Goal: Find specific page/section: Find specific page/section

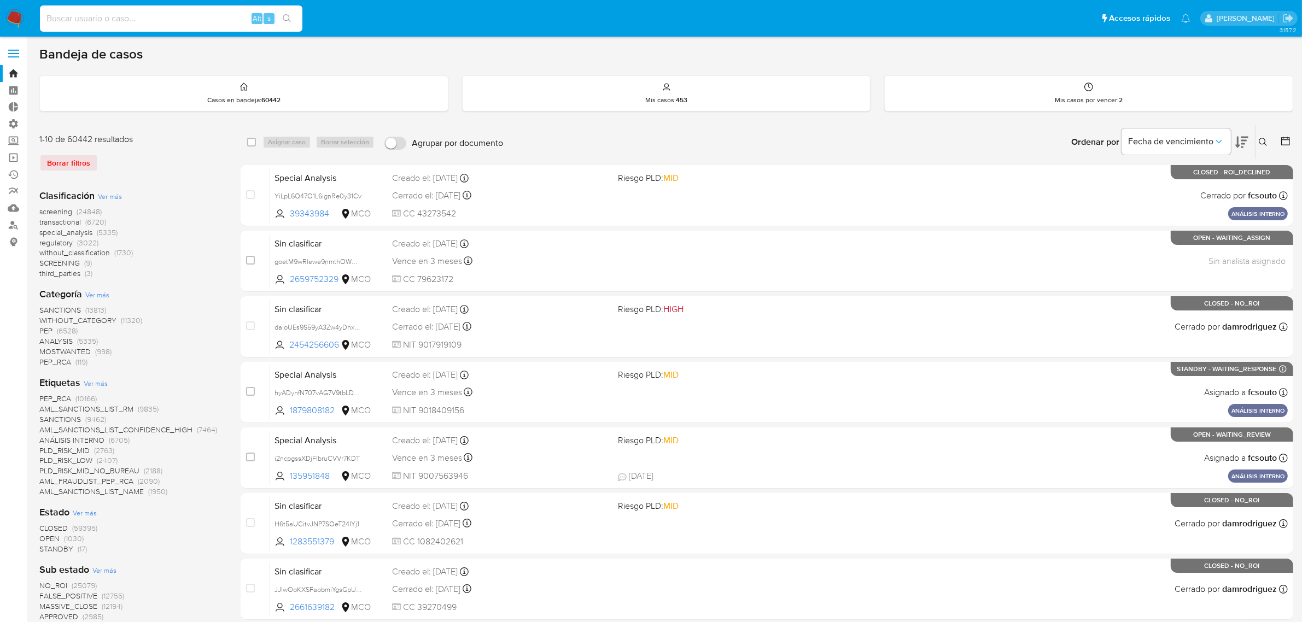
click at [110, 25] on input at bounding box center [171, 18] width 263 height 14
click at [14, 53] on span at bounding box center [13, 54] width 11 height 2
click at [0, 0] on input "checkbox" at bounding box center [0, 0] width 0 height 0
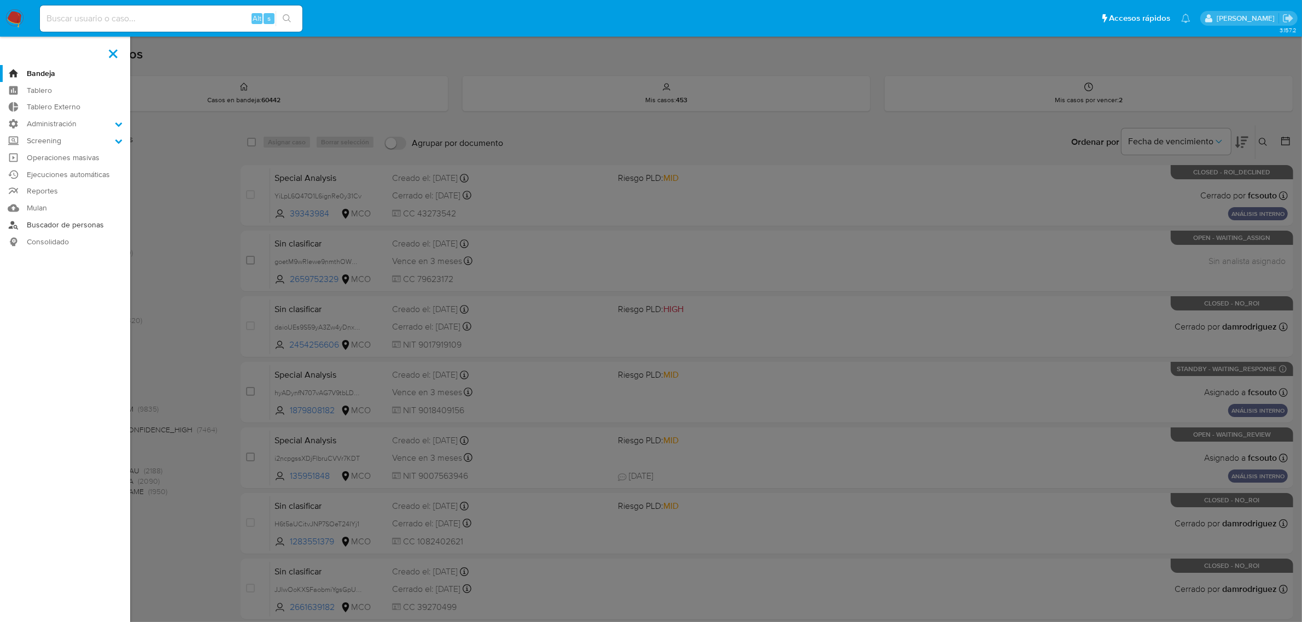
click at [50, 229] on link "Buscador de personas" at bounding box center [65, 225] width 130 height 17
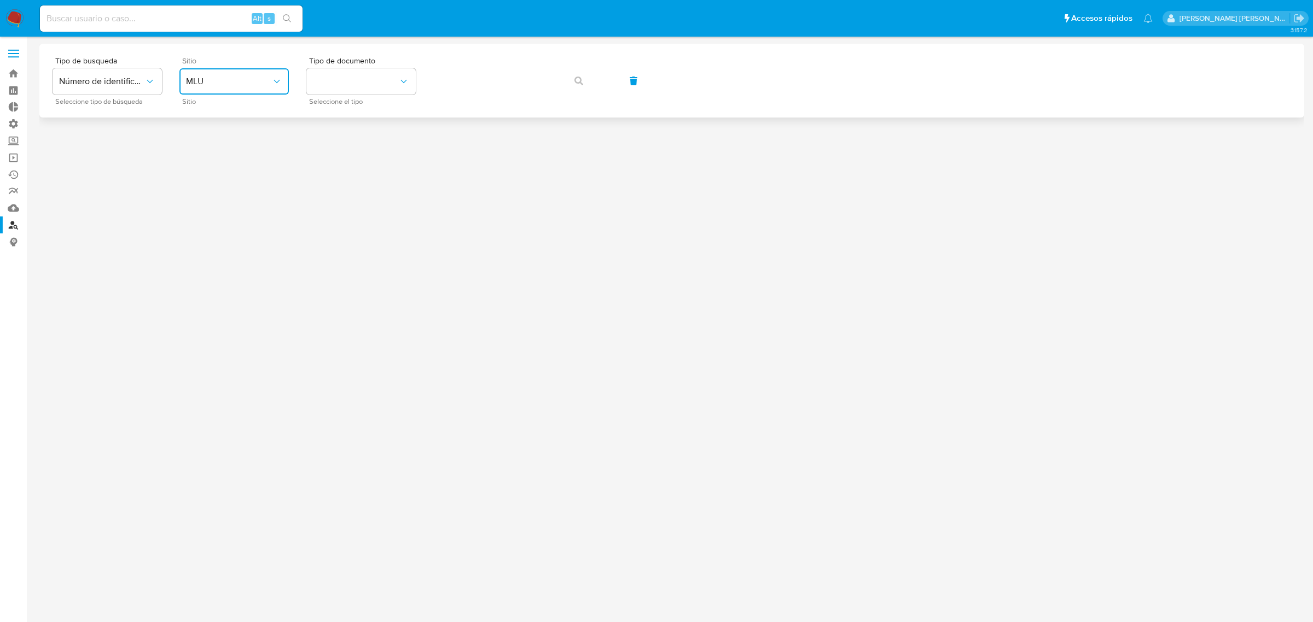
click at [211, 68] on button "MLU" at bounding box center [233, 81] width 109 height 26
drag, startPoint x: 211, startPoint y: 109, endPoint x: 223, endPoint y: 107, distance: 12.3
click at [212, 109] on div "MCO" at bounding box center [231, 111] width 90 height 26
click at [360, 78] on button "identificationType" at bounding box center [360, 81] width 109 height 26
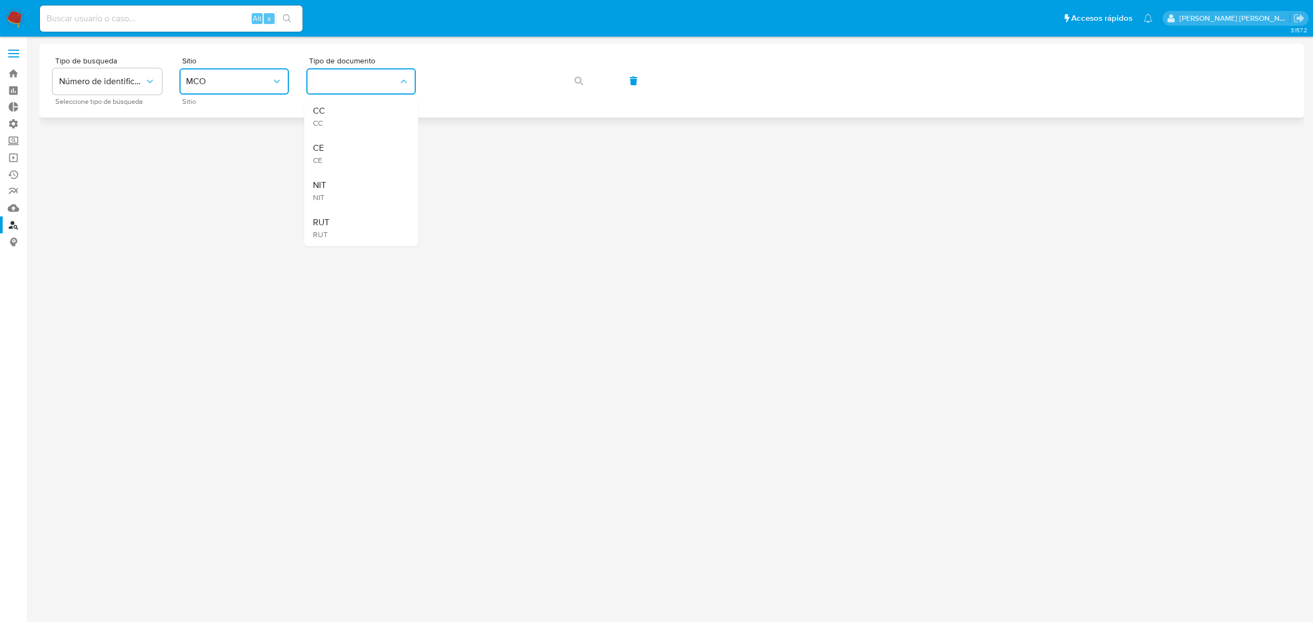
drag, startPoint x: 337, startPoint y: 116, endPoint x: 452, endPoint y: 98, distance: 116.3
click at [338, 116] on div "CC CC" at bounding box center [358, 116] width 90 height 37
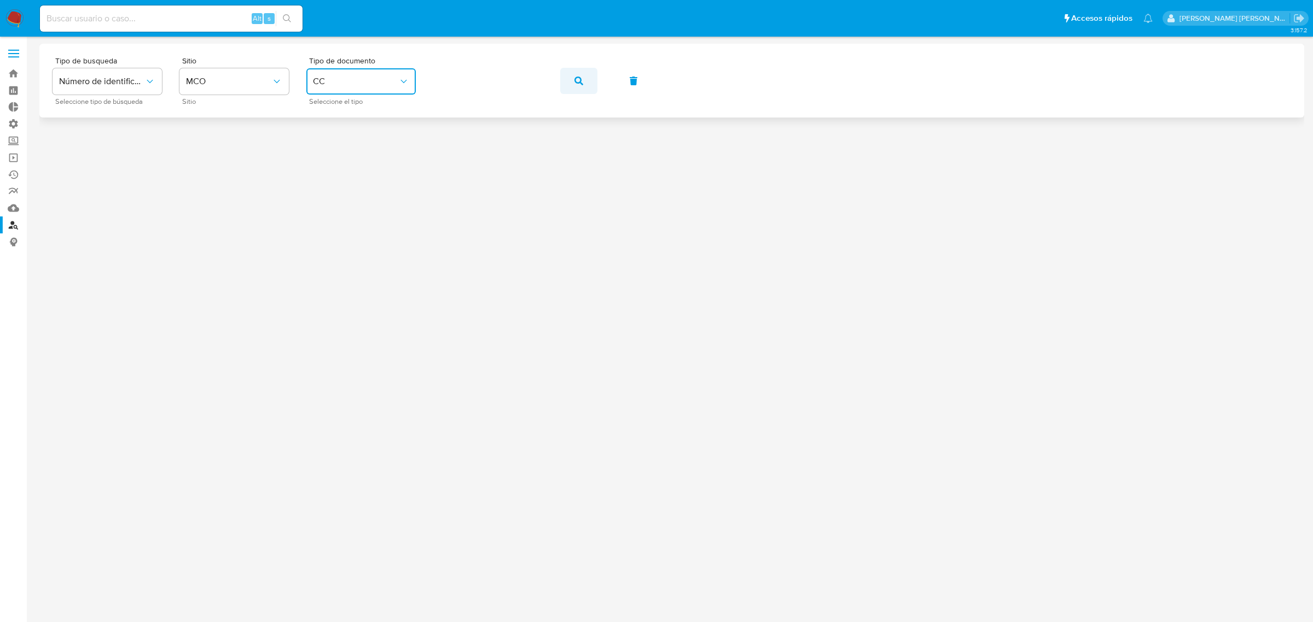
click at [578, 77] on icon "button" at bounding box center [578, 81] width 9 height 9
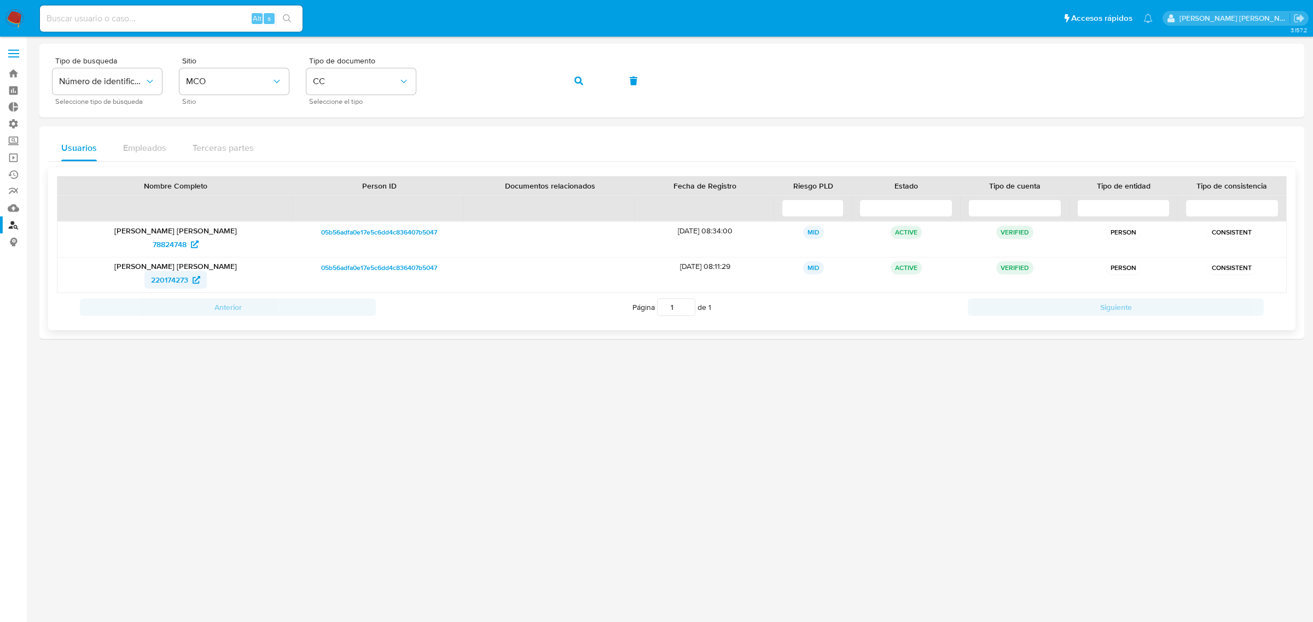
click at [171, 278] on span "220174273" at bounding box center [169, 280] width 37 height 18
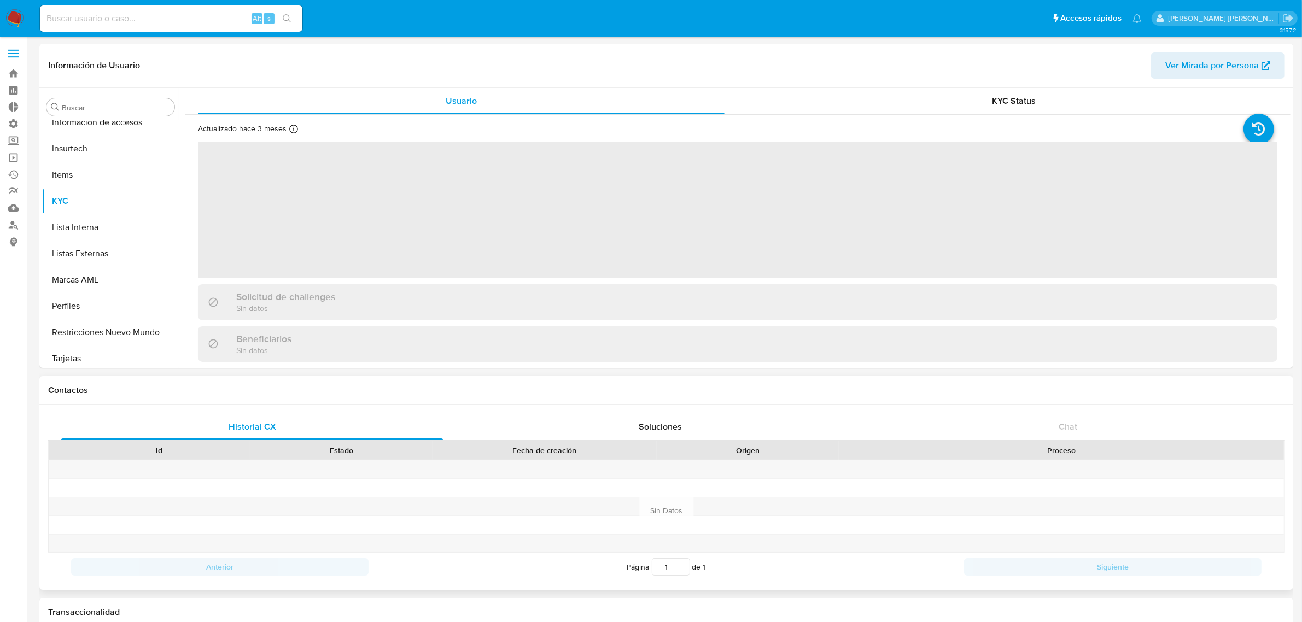
scroll to position [461, 0]
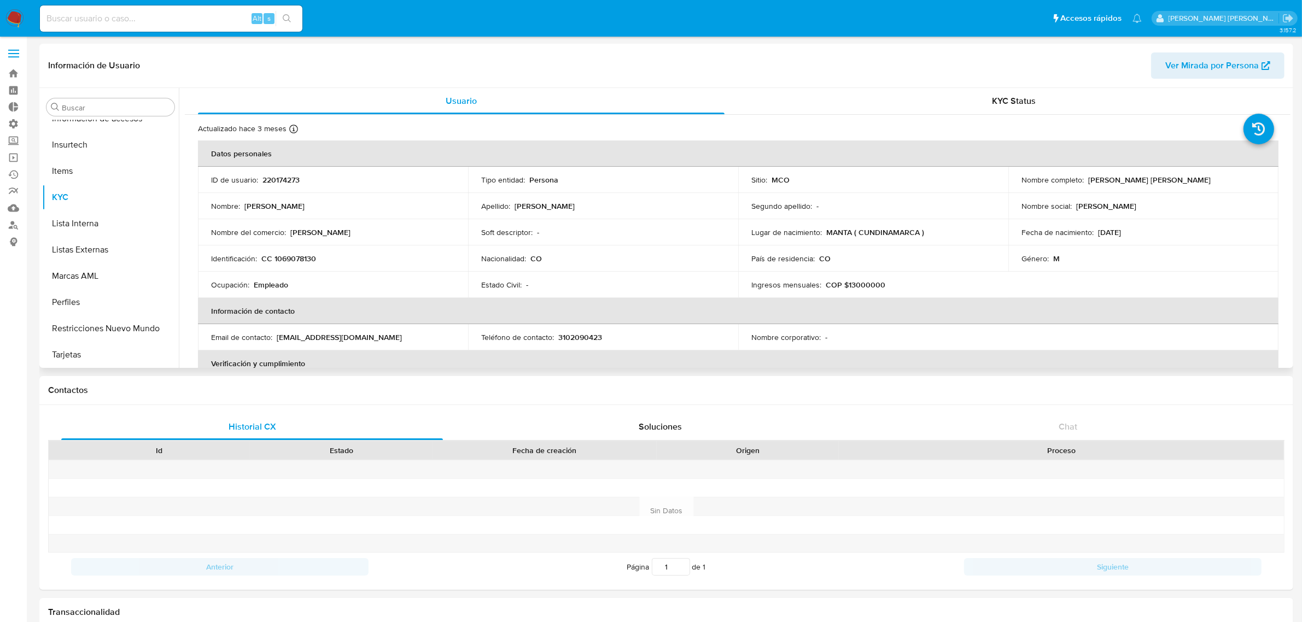
select select "10"
click at [1172, 60] on span "Ver Mirada por Persona" at bounding box center [1212, 66] width 94 height 26
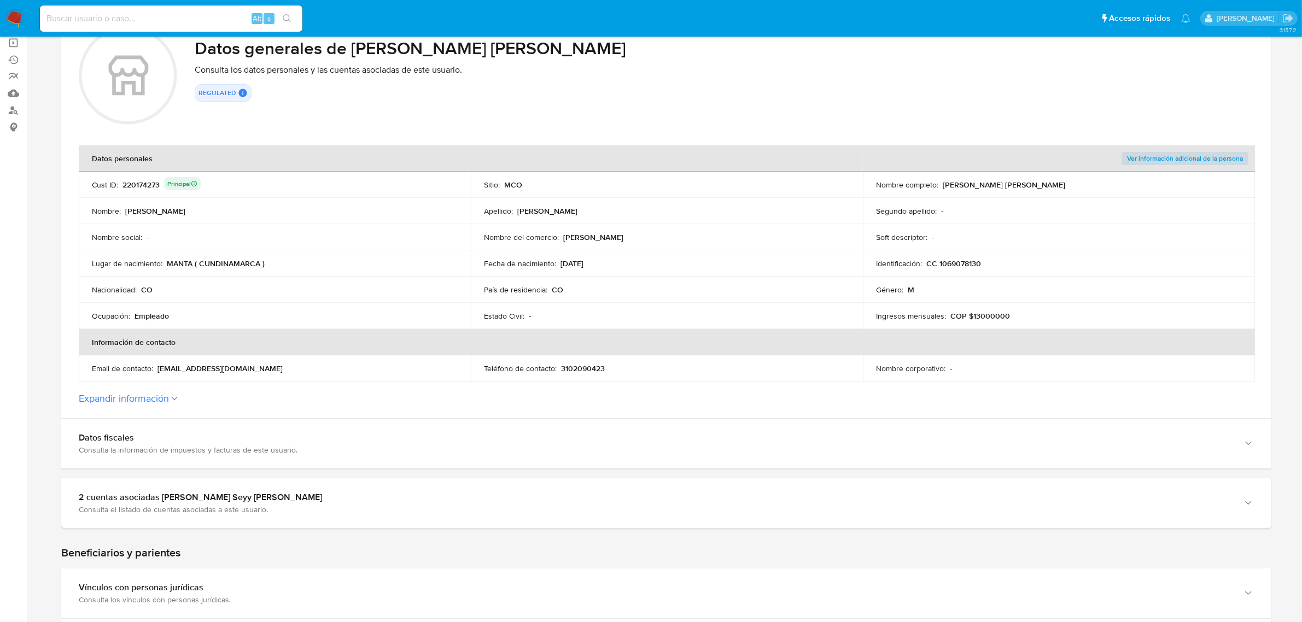
scroll to position [137, 0]
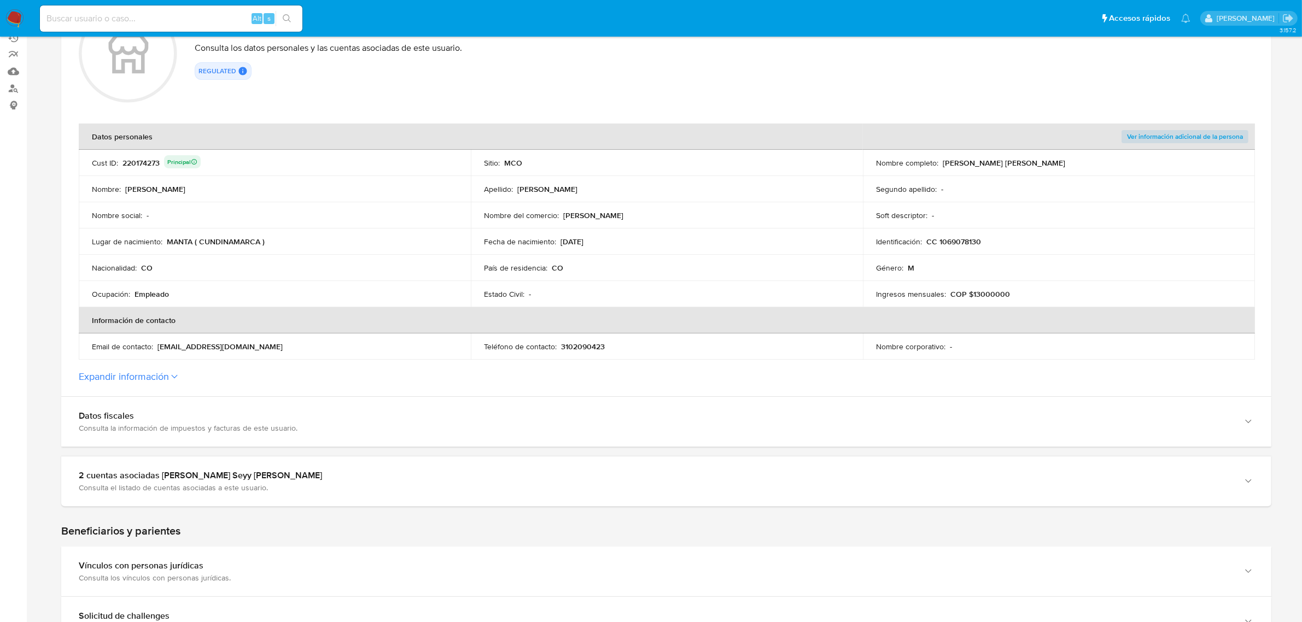
click at [127, 381] on button "Expandir información" at bounding box center [124, 377] width 90 height 12
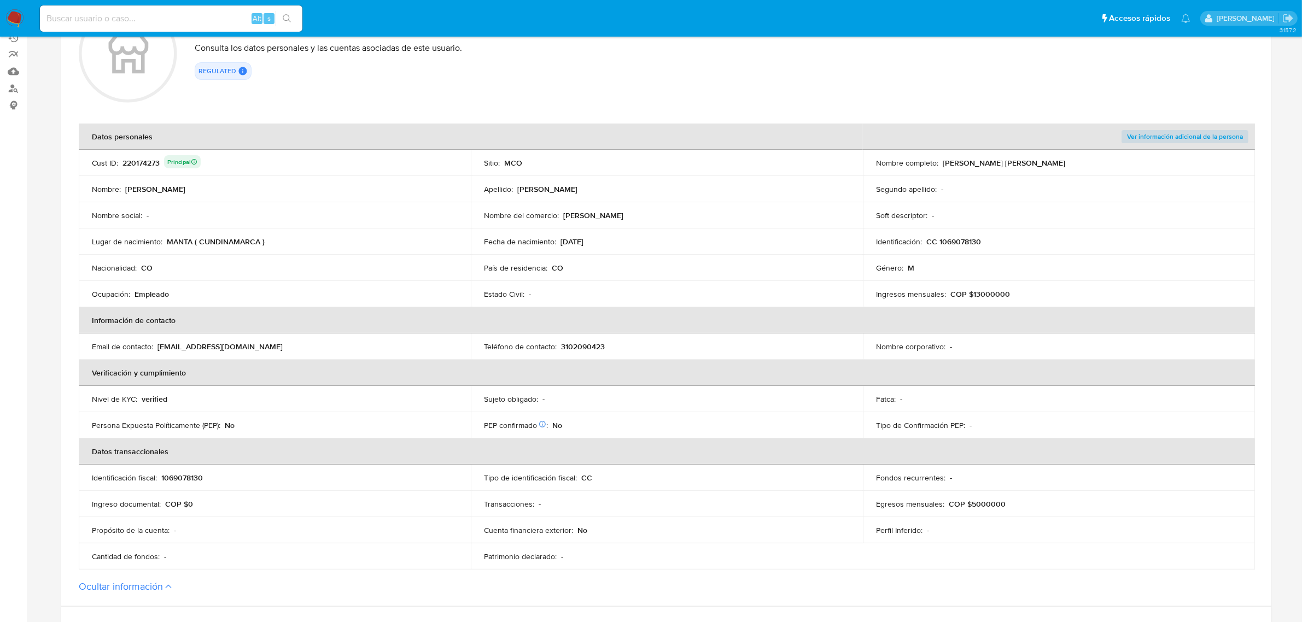
scroll to position [195, 0]
